Goal: Check status: Check status

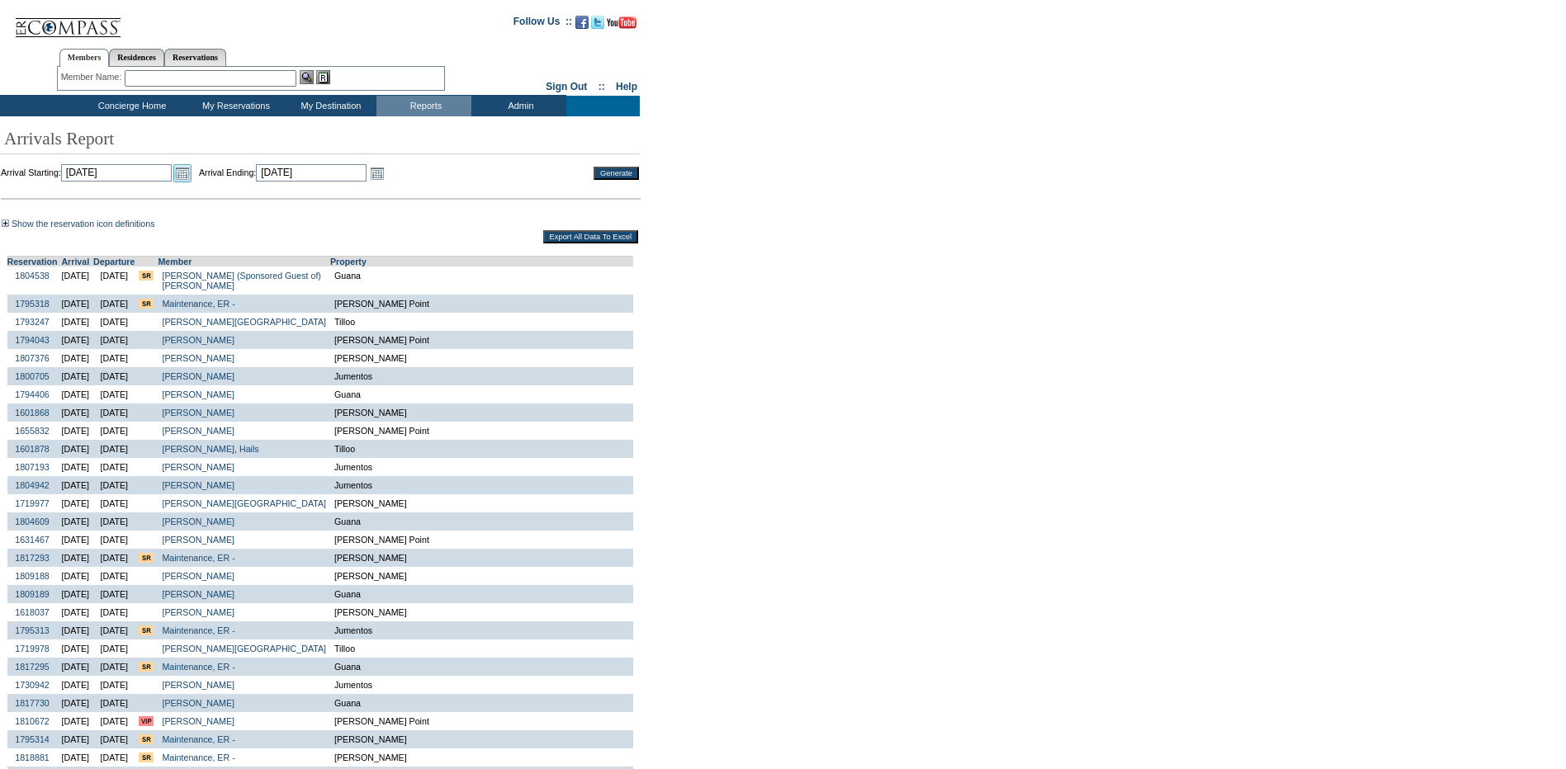
click at [192, 172] on link "Open the calendar popup." at bounding box center [182, 173] width 18 height 18
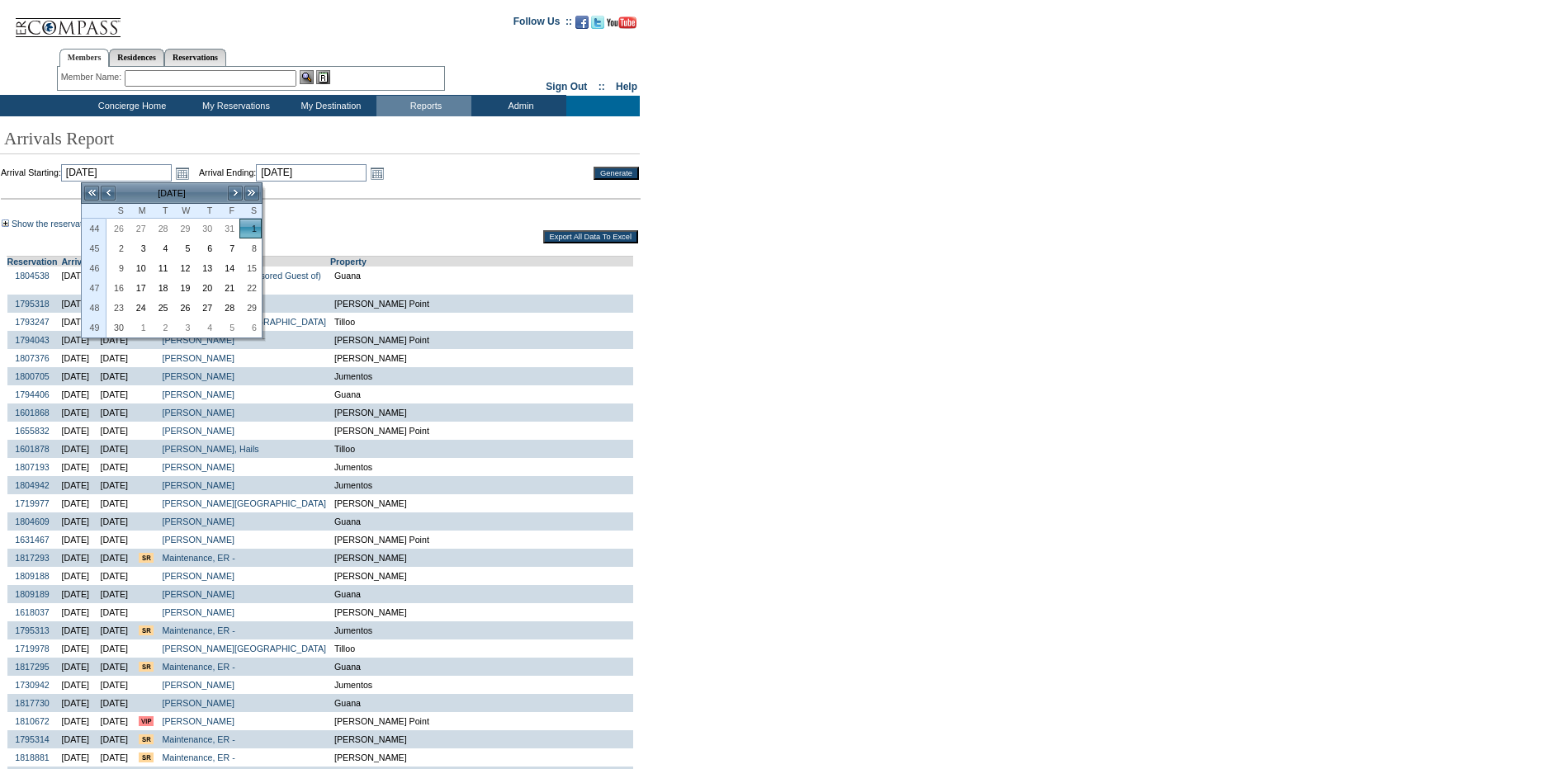
click at [226, 196] on td "[DATE]" at bounding box center [171, 193] width 111 height 18
click at [459, 224] on td "Show the reservation icon definitions This is the first travel event for this m…" at bounding box center [320, 224] width 636 height 10
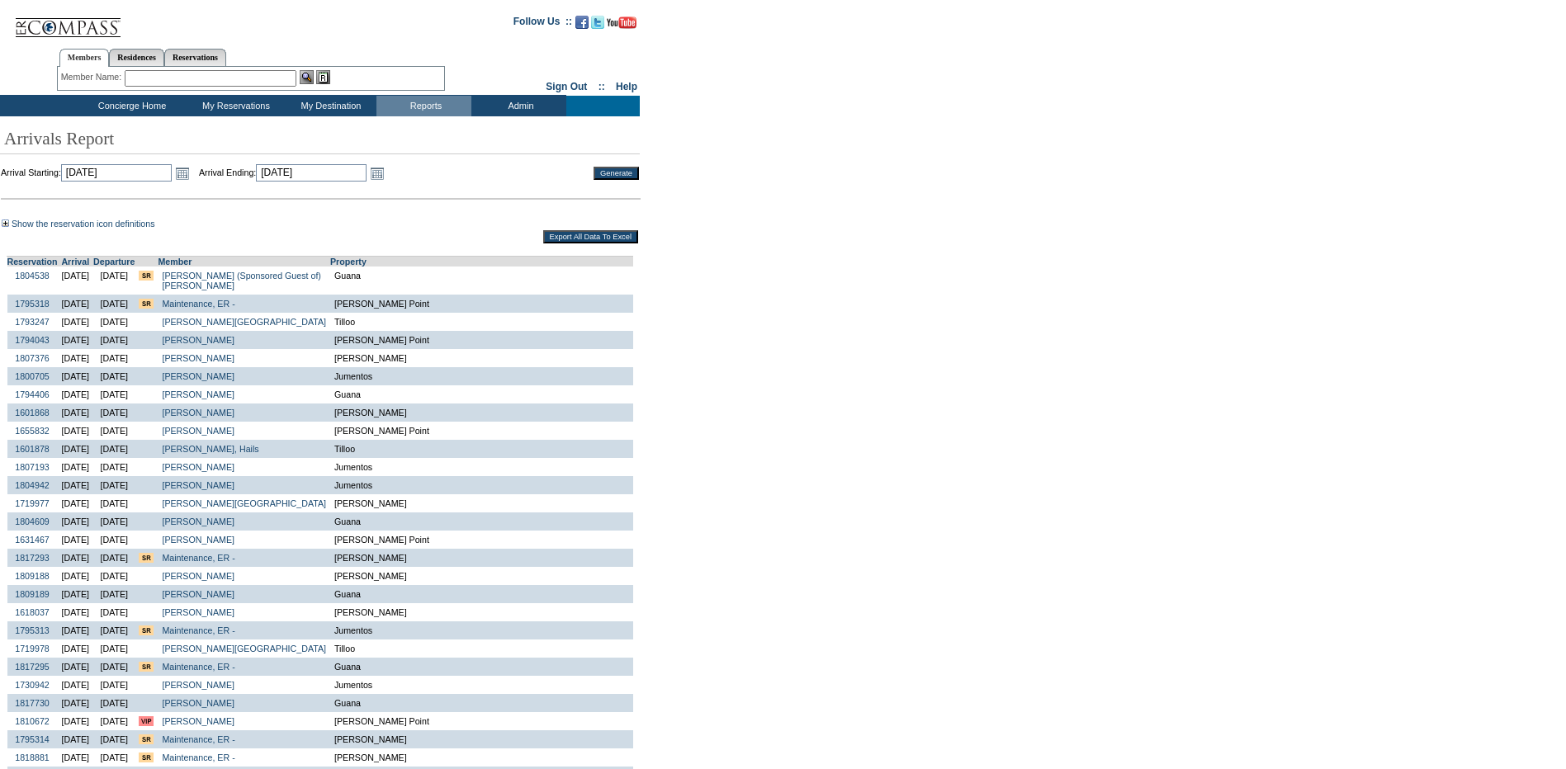
click at [192, 178] on td "Open the calendar popup. << < [DATE] > >> S M T W T F S 44 26 27 28 29 30 31 1 …" at bounding box center [182, 173] width 21 height 18
click at [192, 174] on link "Open the calendar popup." at bounding box center [182, 173] width 18 height 18
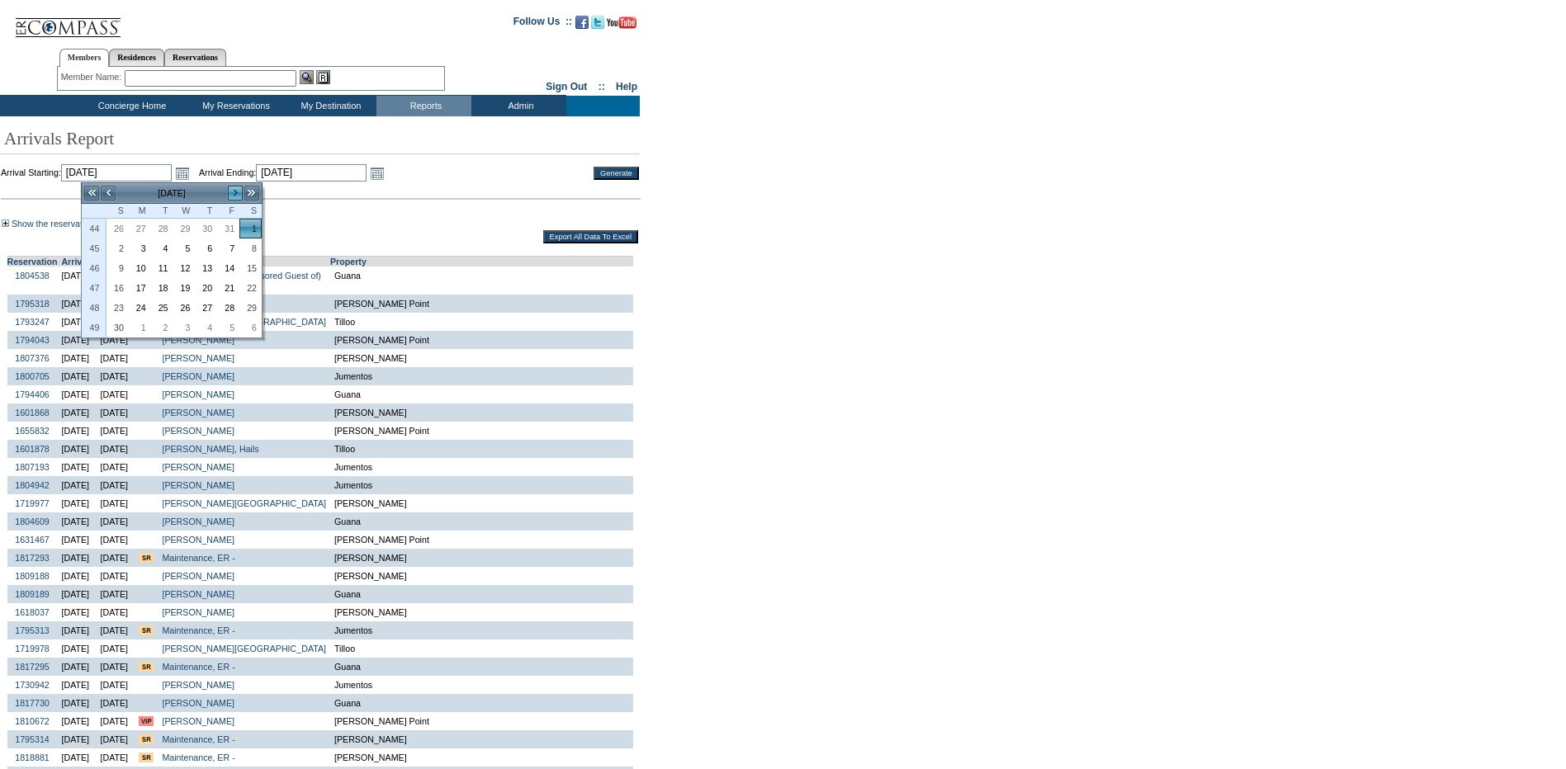
click at [238, 196] on link ">" at bounding box center [235, 193] width 17 height 17
click at [112, 187] on link "<" at bounding box center [108, 193] width 17 height 17
click at [190, 230] on link "1" at bounding box center [184, 229] width 21 height 18
type input "[DATE]"
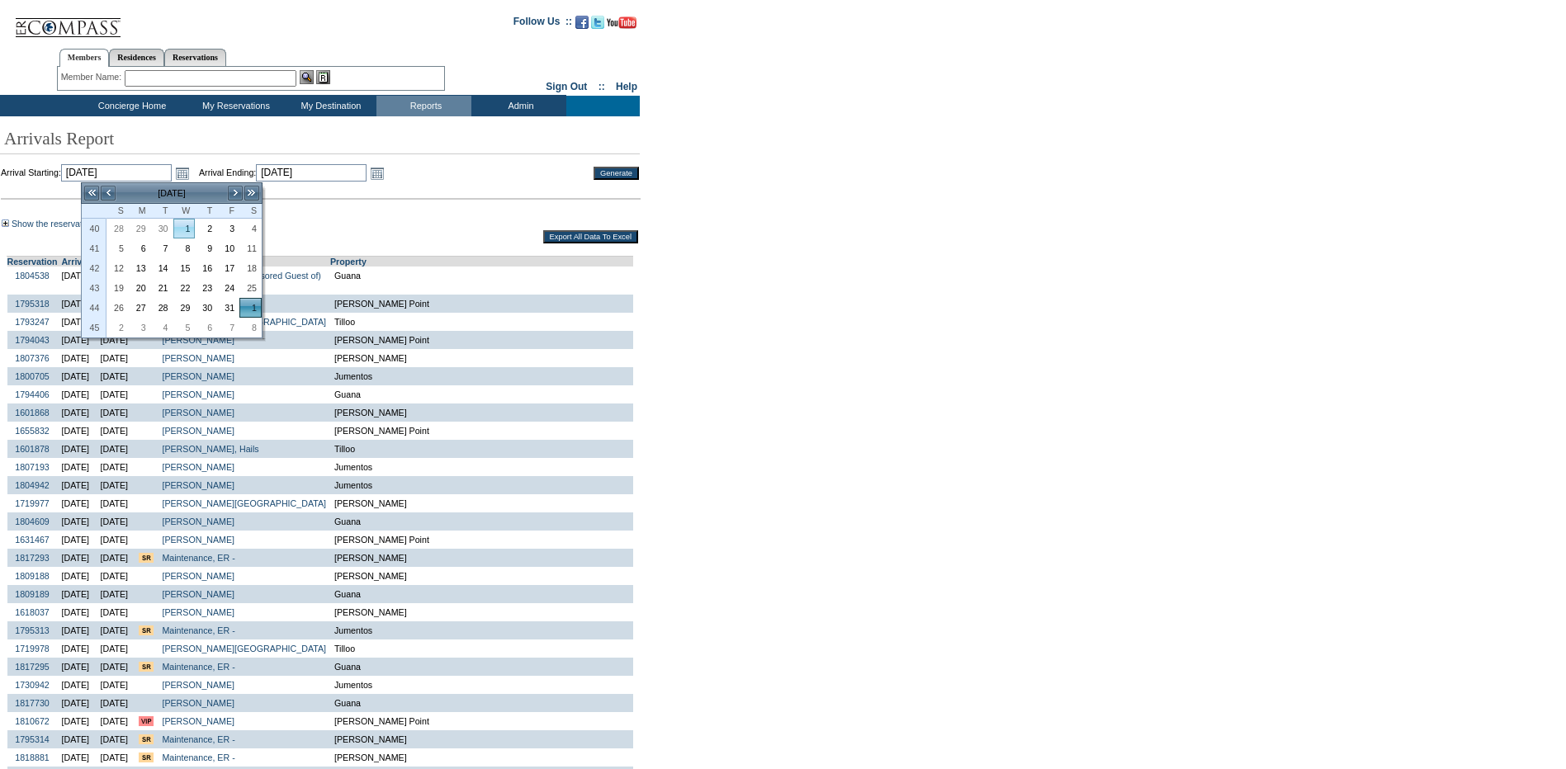
type input "[DATE]"
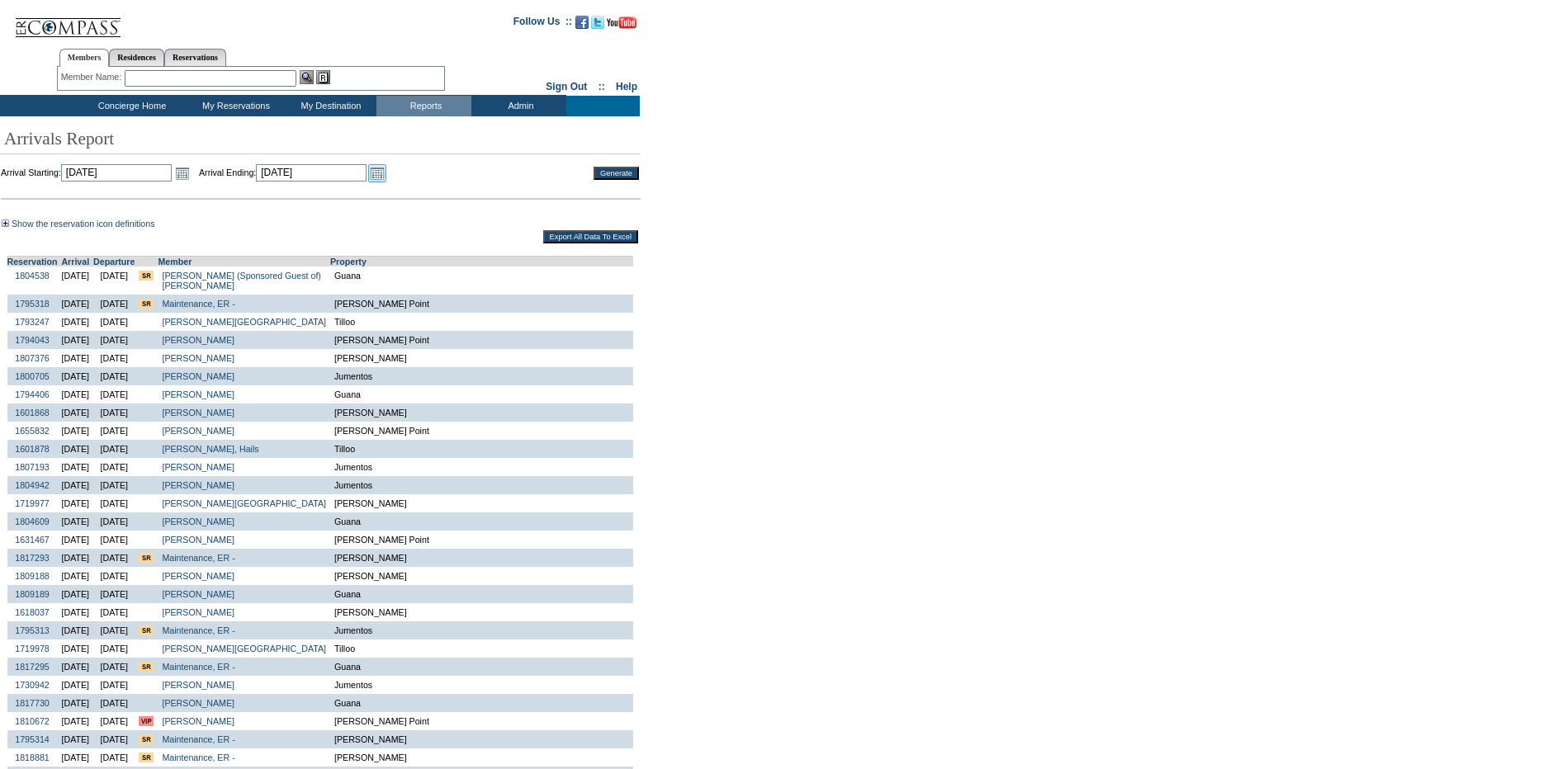
click at [386, 179] on link "Open the calendar popup." at bounding box center [377, 173] width 18 height 18
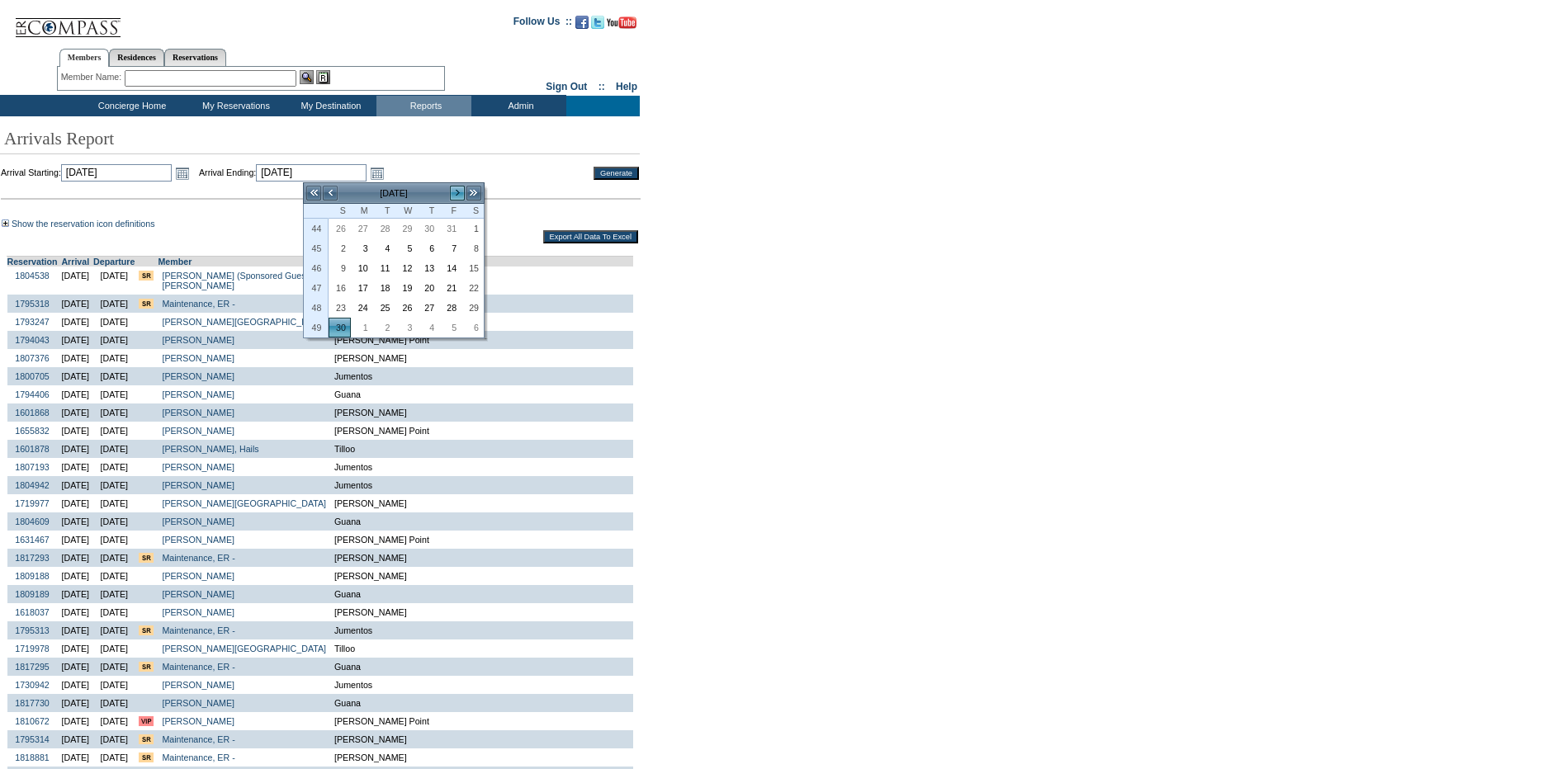
click at [454, 194] on link ">" at bounding box center [457, 193] width 17 height 17
click at [334, 195] on link "<" at bounding box center [330, 193] width 17 height 17
click at [447, 302] on link "31" at bounding box center [450, 308] width 21 height 18
type input "[DATE]"
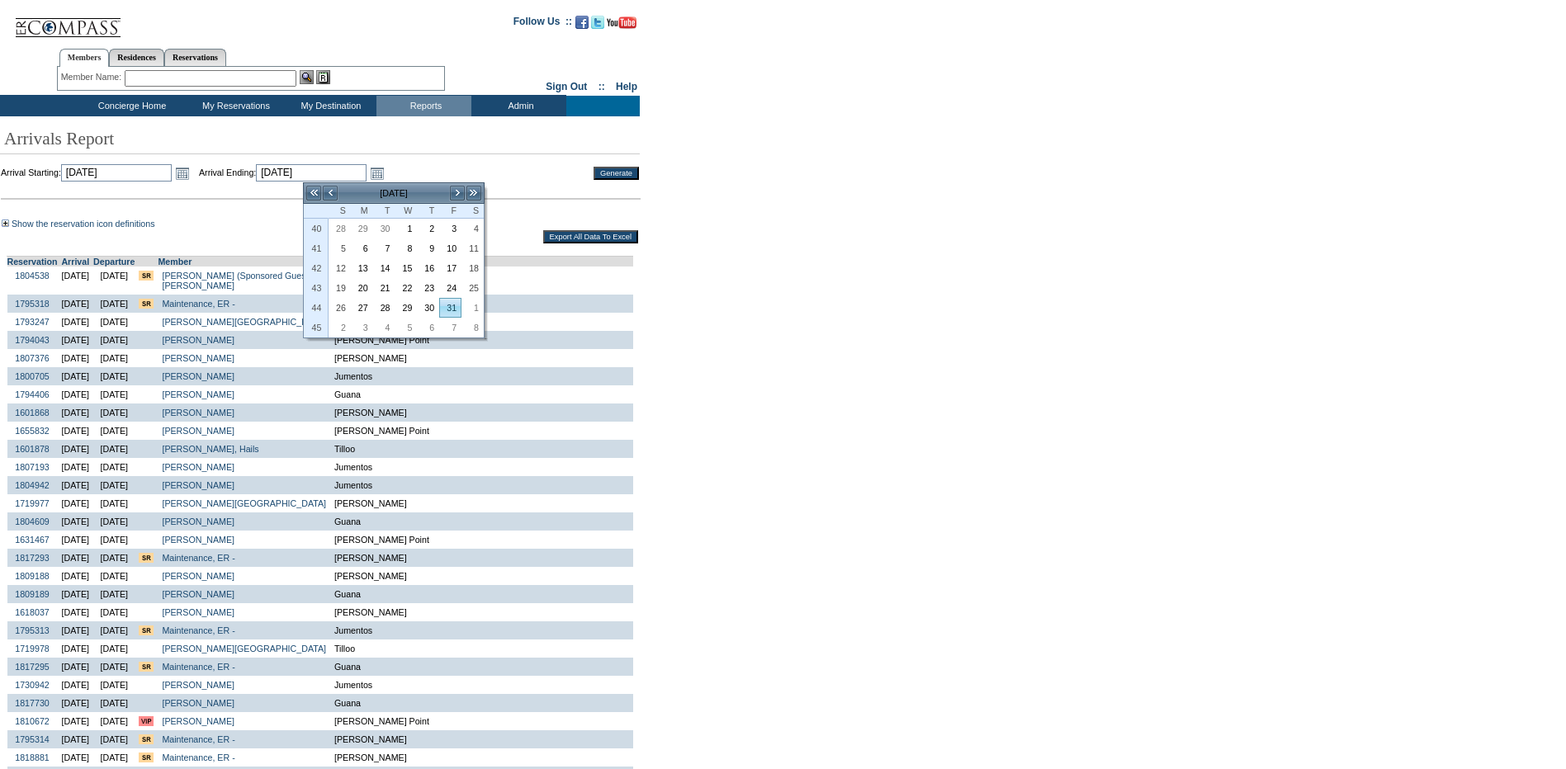
type input "[DATE]"
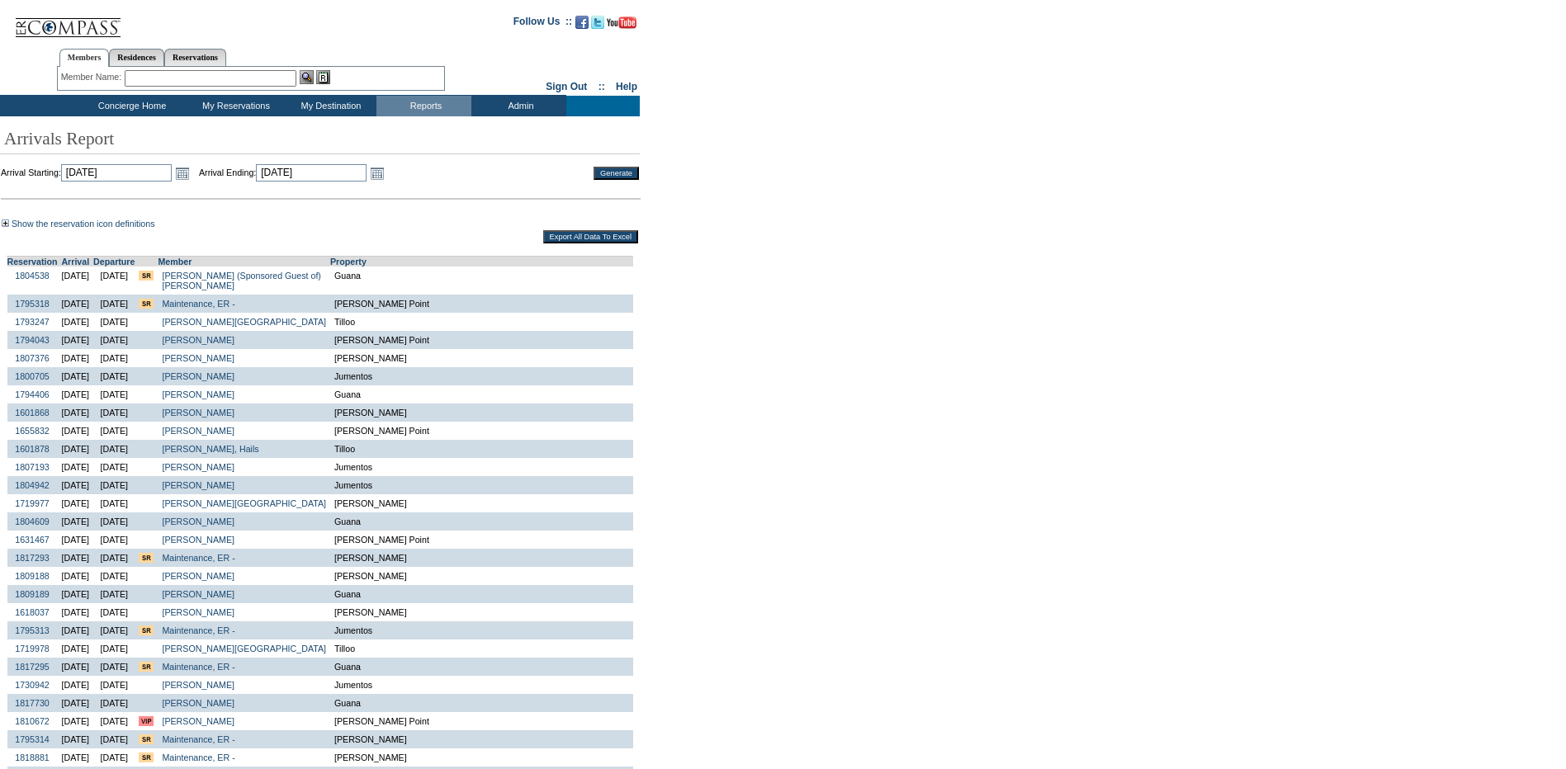
click at [617, 174] on input "Generate" at bounding box center [616, 173] width 45 height 13
